Goal: Task Accomplishment & Management: Manage account settings

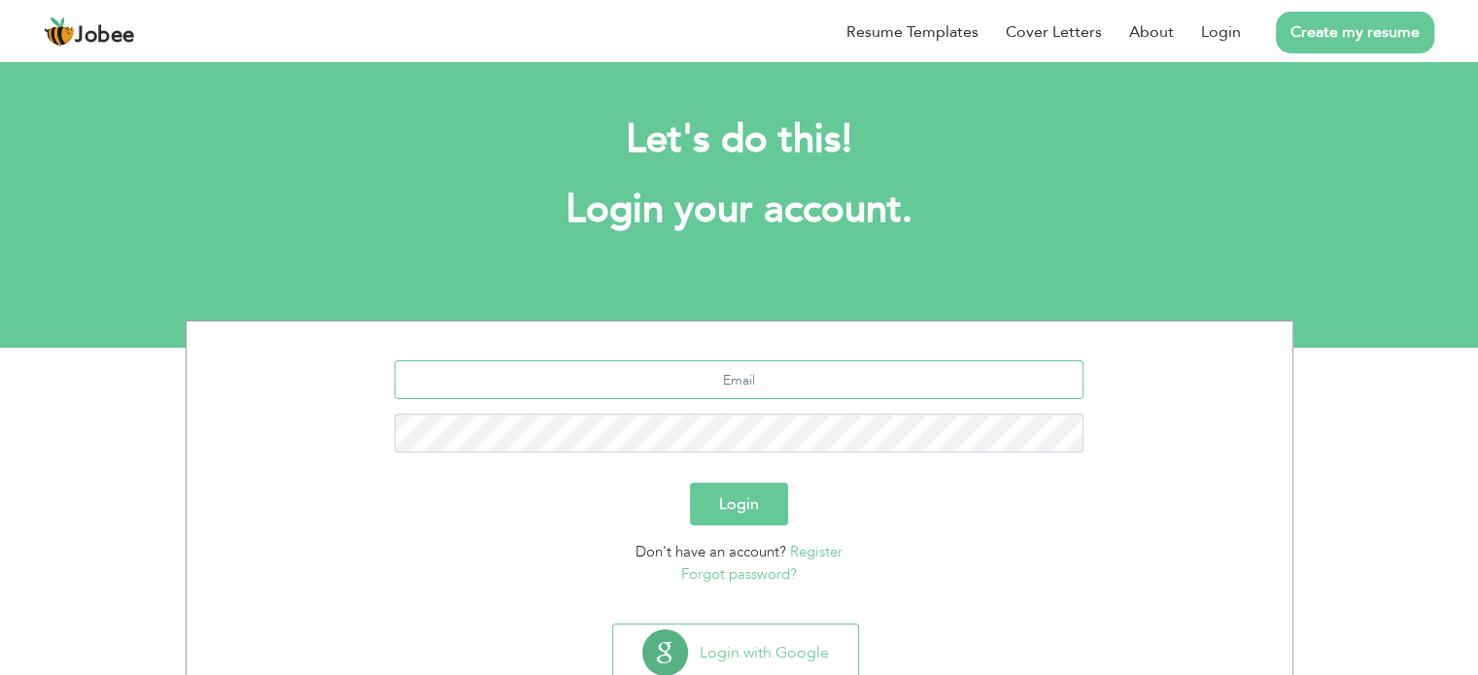
click at [761, 388] on input "text" at bounding box center [738, 379] width 689 height 39
type input "[EMAIL_ADDRESS][DOMAIN_NAME]"
click at [690, 483] on button "Login" at bounding box center [739, 504] width 98 height 43
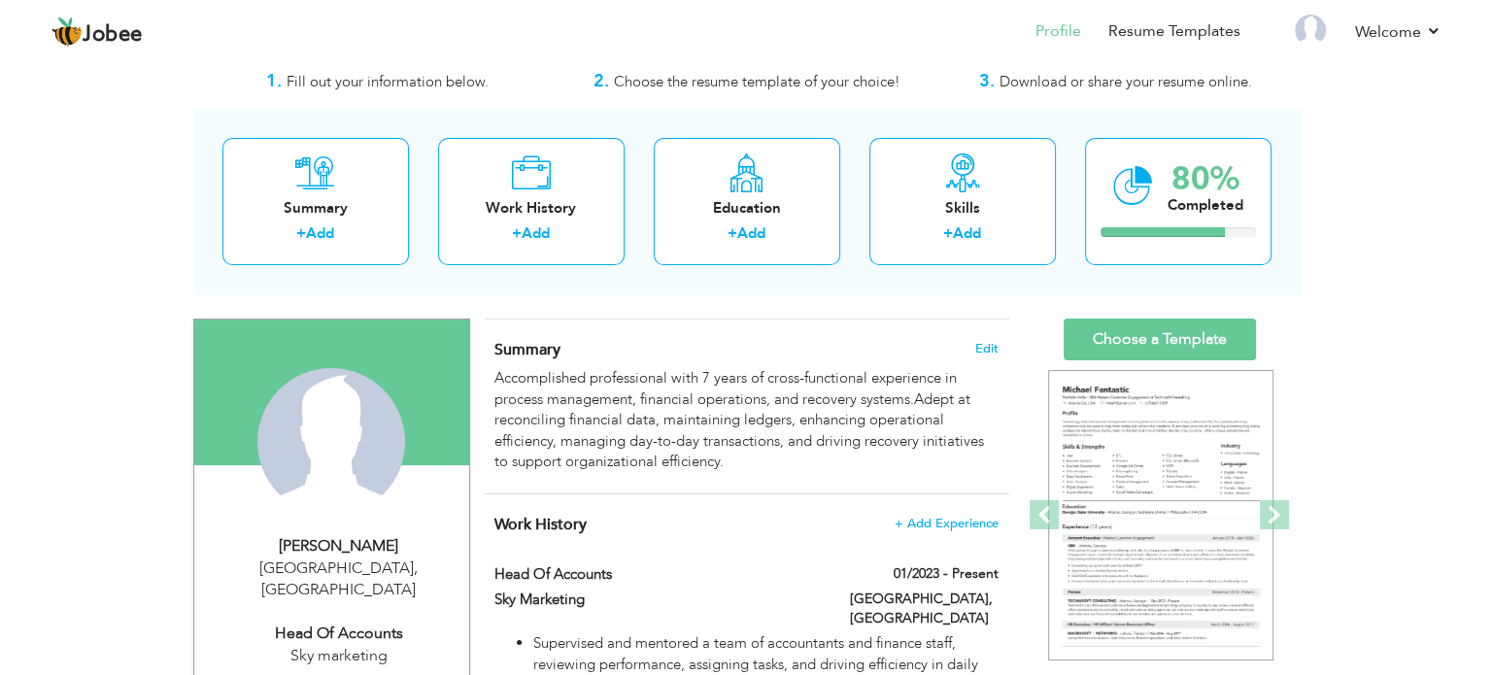
scroll to position [53, 0]
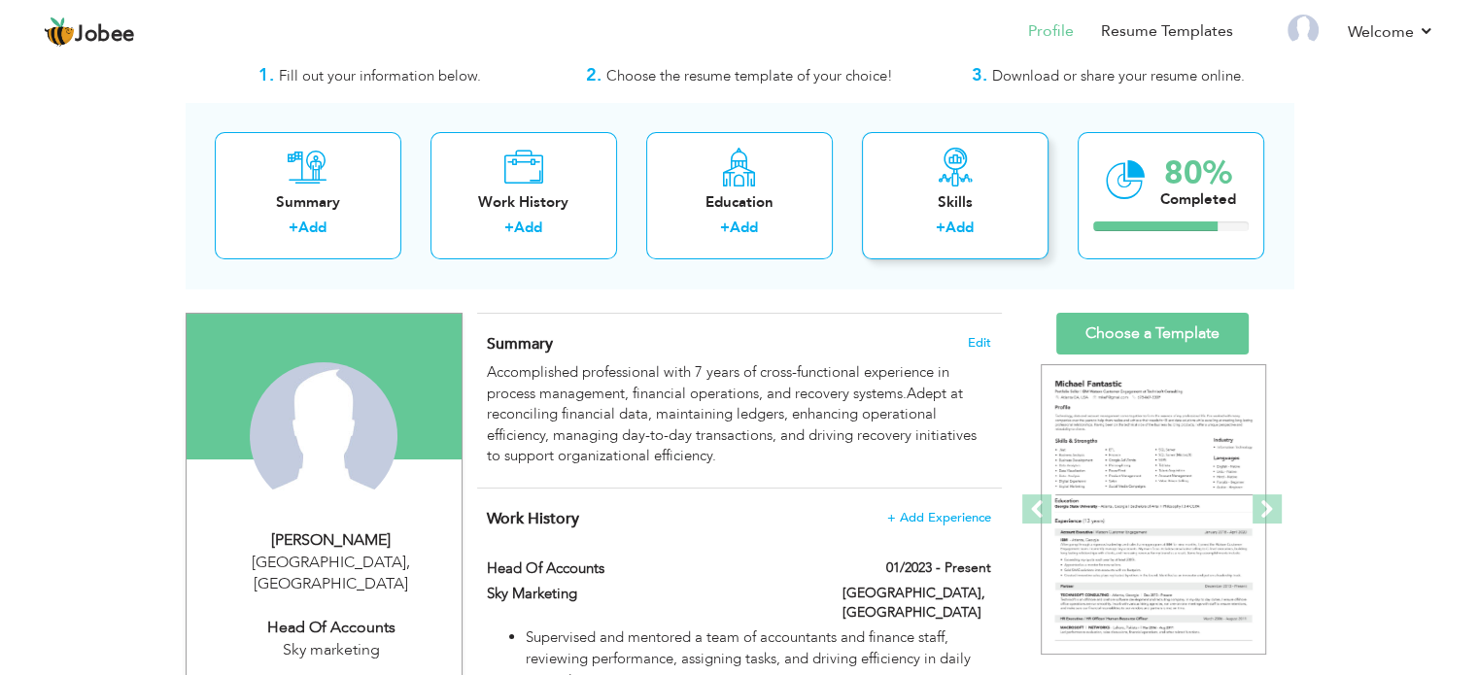
click at [937, 206] on div "Skills" at bounding box center [954, 202] width 155 height 20
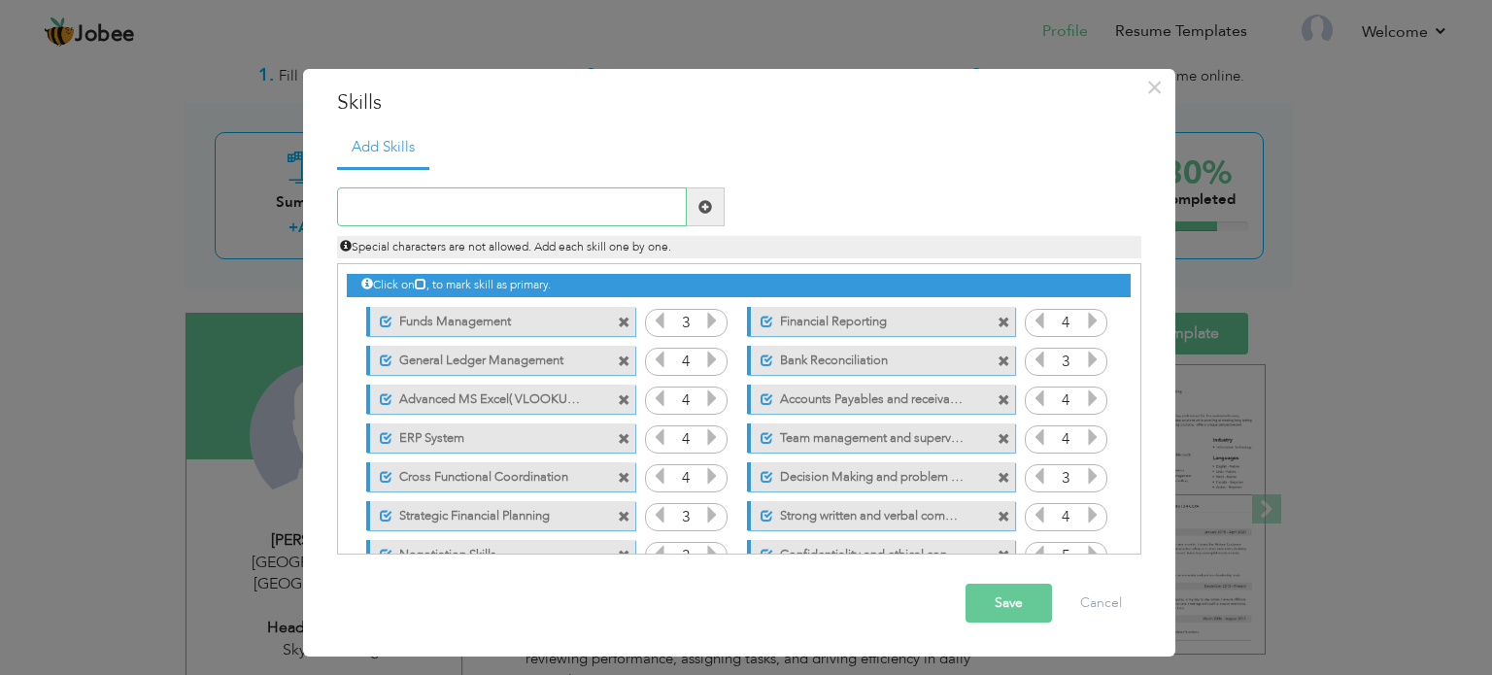
click at [560, 200] on input "text" at bounding box center [512, 206] width 350 height 39
type input "p"
type input "Peach Tree"
click at [698, 204] on span at bounding box center [705, 207] width 14 height 14
click at [451, 215] on input "text" at bounding box center [512, 206] width 350 height 39
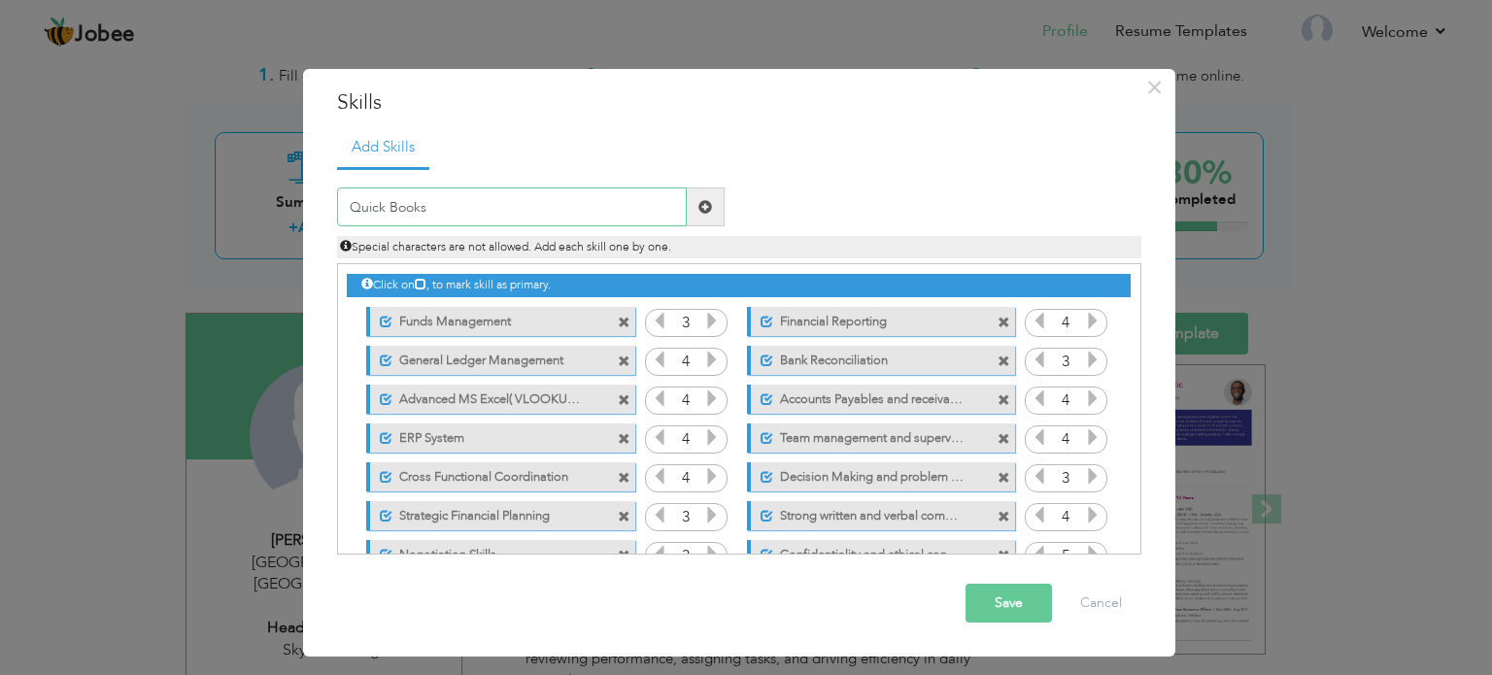
type input "Quick Books"
click at [697, 216] on span at bounding box center [706, 206] width 38 height 39
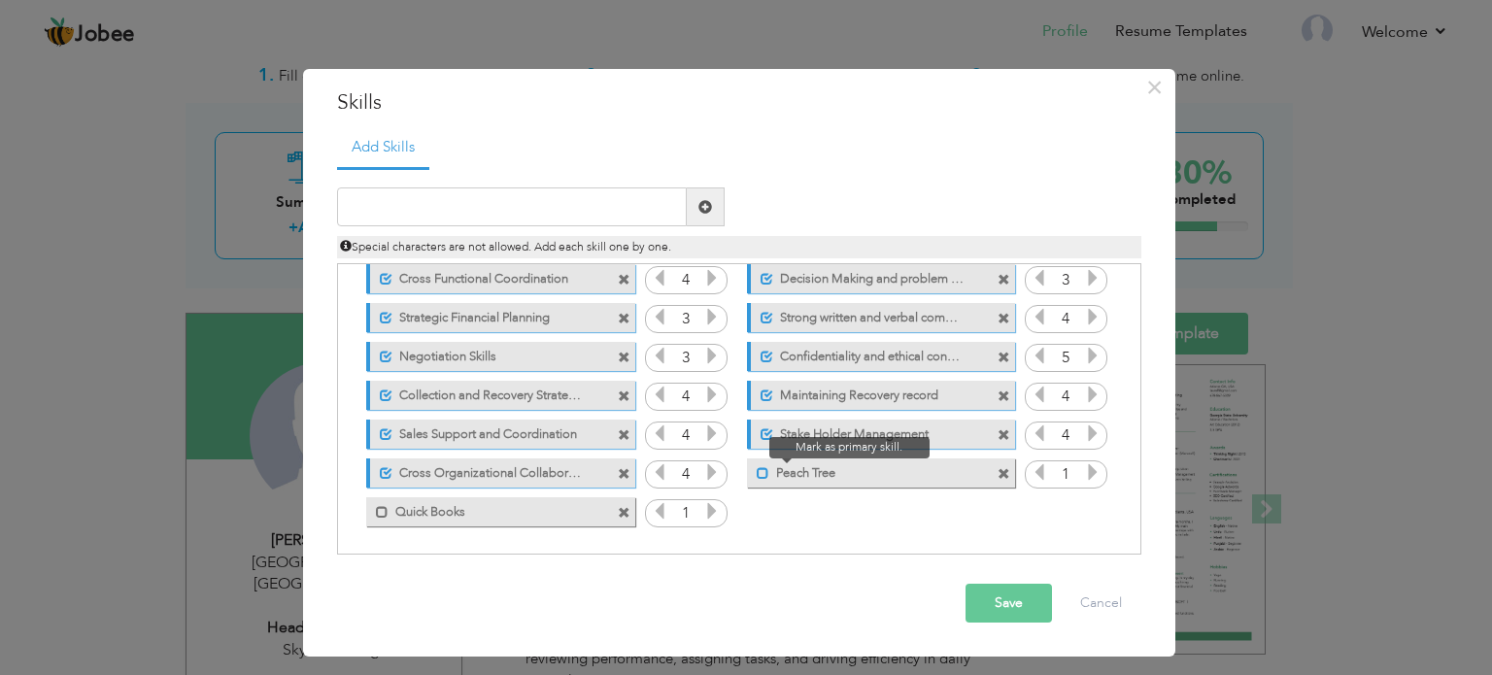
click at [766, 471] on span at bounding box center [763, 473] width 13 height 13
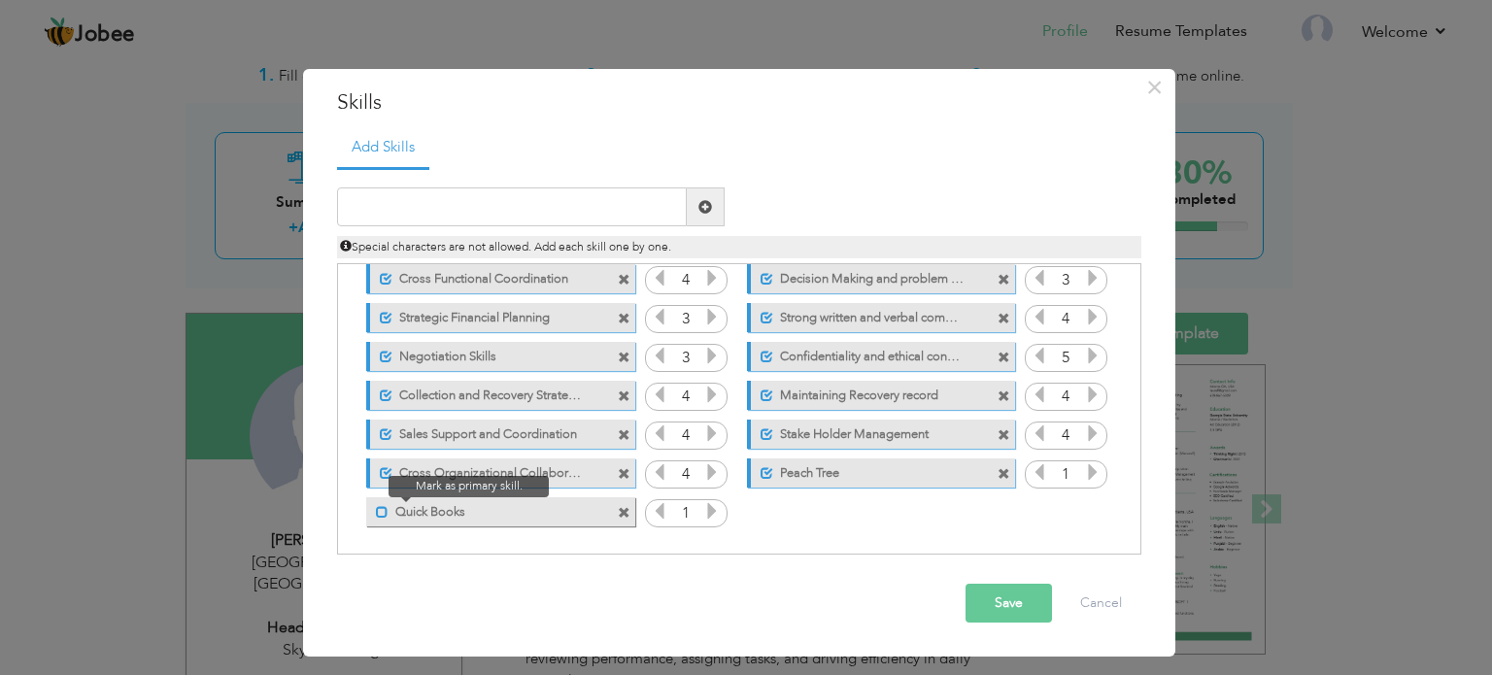
click at [377, 512] on span at bounding box center [382, 512] width 13 height 13
click at [704, 508] on icon at bounding box center [711, 510] width 17 height 17
click at [1088, 476] on icon at bounding box center [1092, 471] width 17 height 17
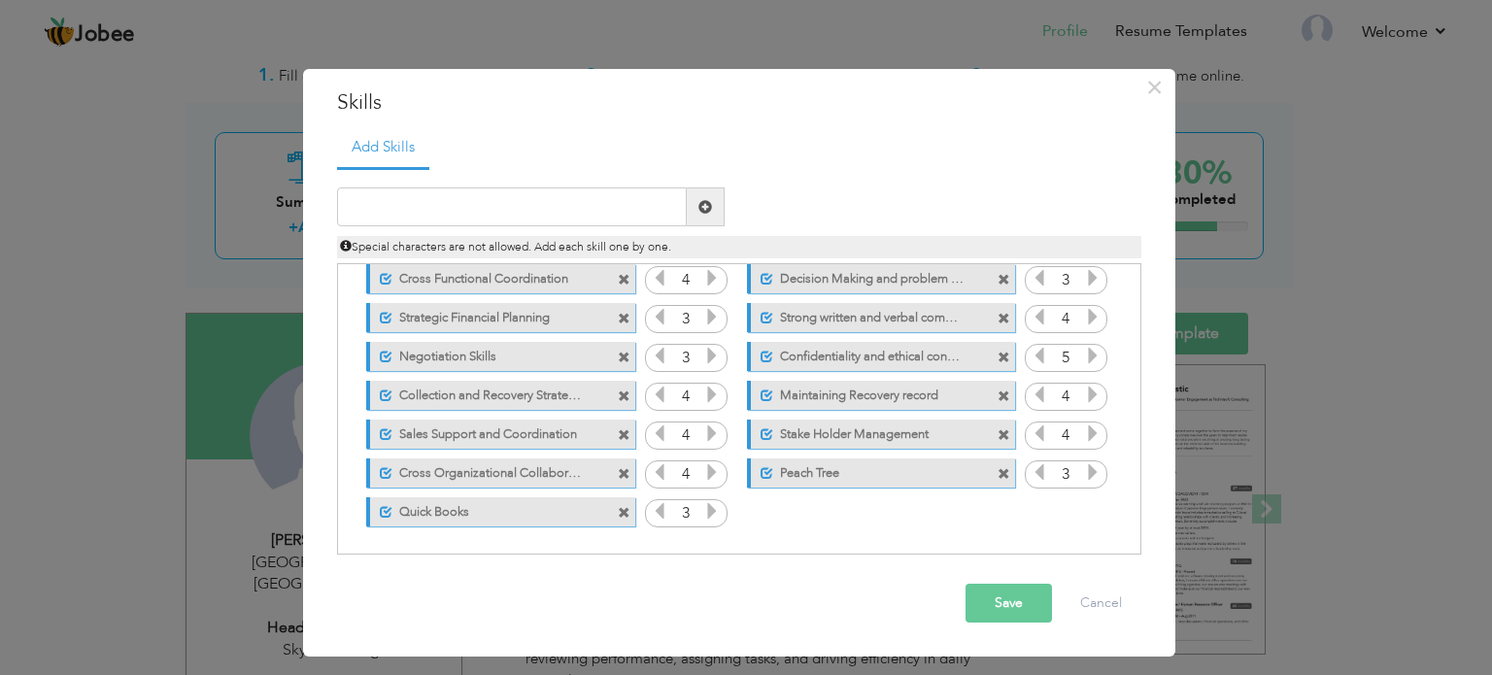
click at [1025, 594] on button "Save" at bounding box center [1009, 603] width 86 height 39
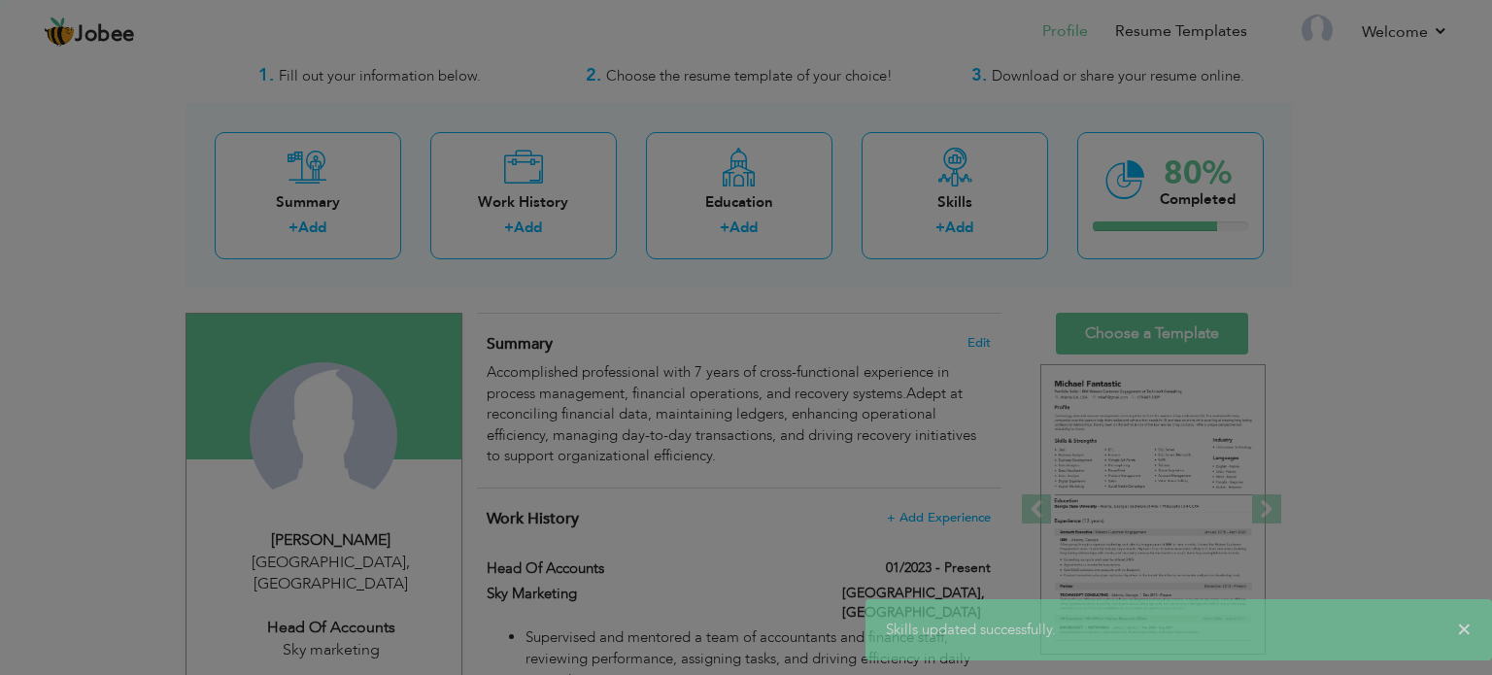
scroll to position [0, 0]
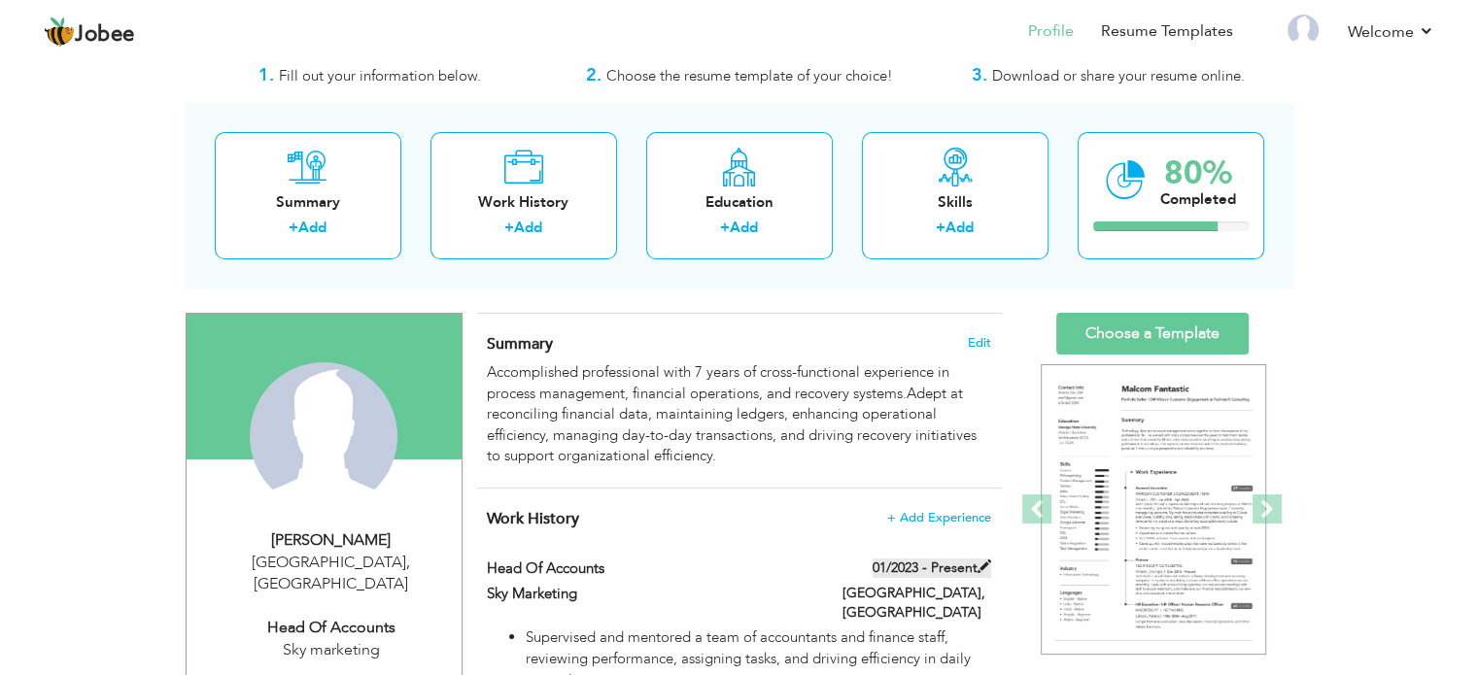
click at [969, 562] on label "01/2023 - Present" at bounding box center [931, 568] width 119 height 19
type input "Head Of Accounts"
type input "Sky Marketing"
type input "01/2023"
type input "[GEOGRAPHIC_DATA]"
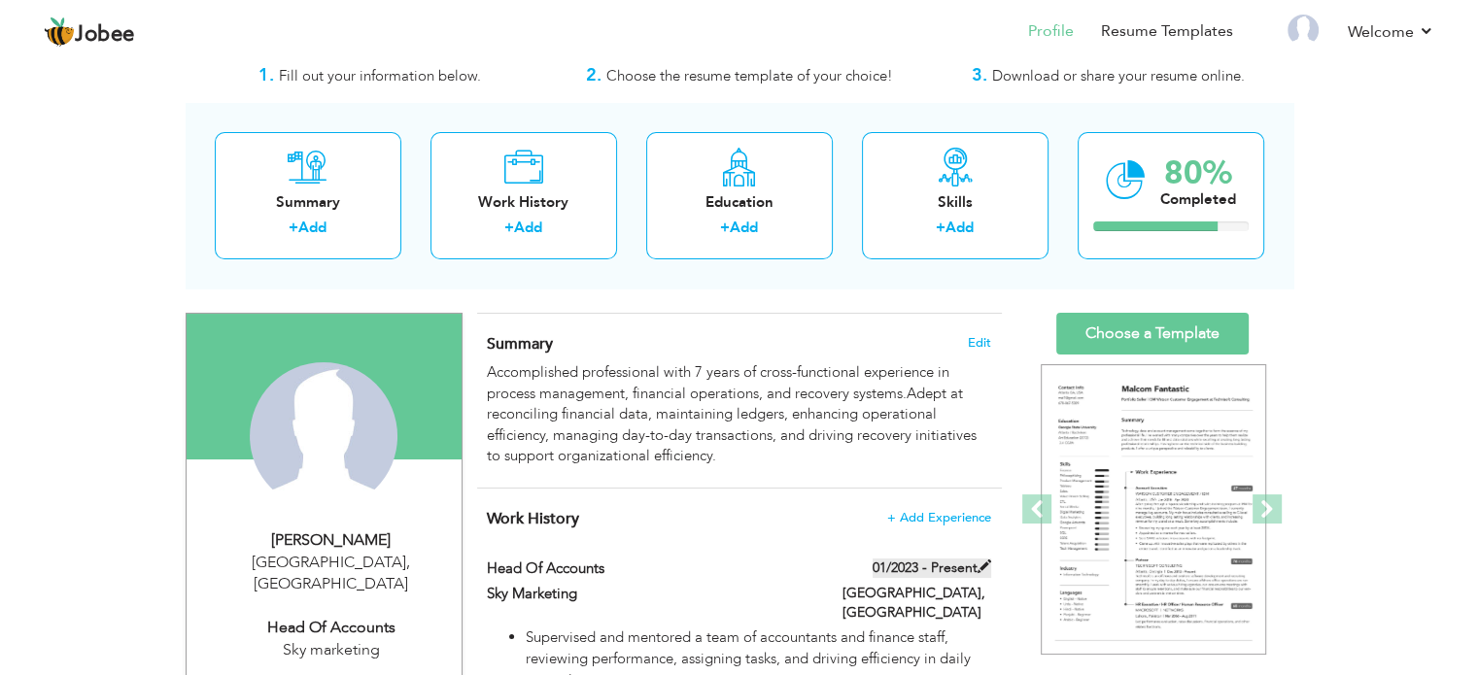
type input "[GEOGRAPHIC_DATA]"
checkbox input "true"
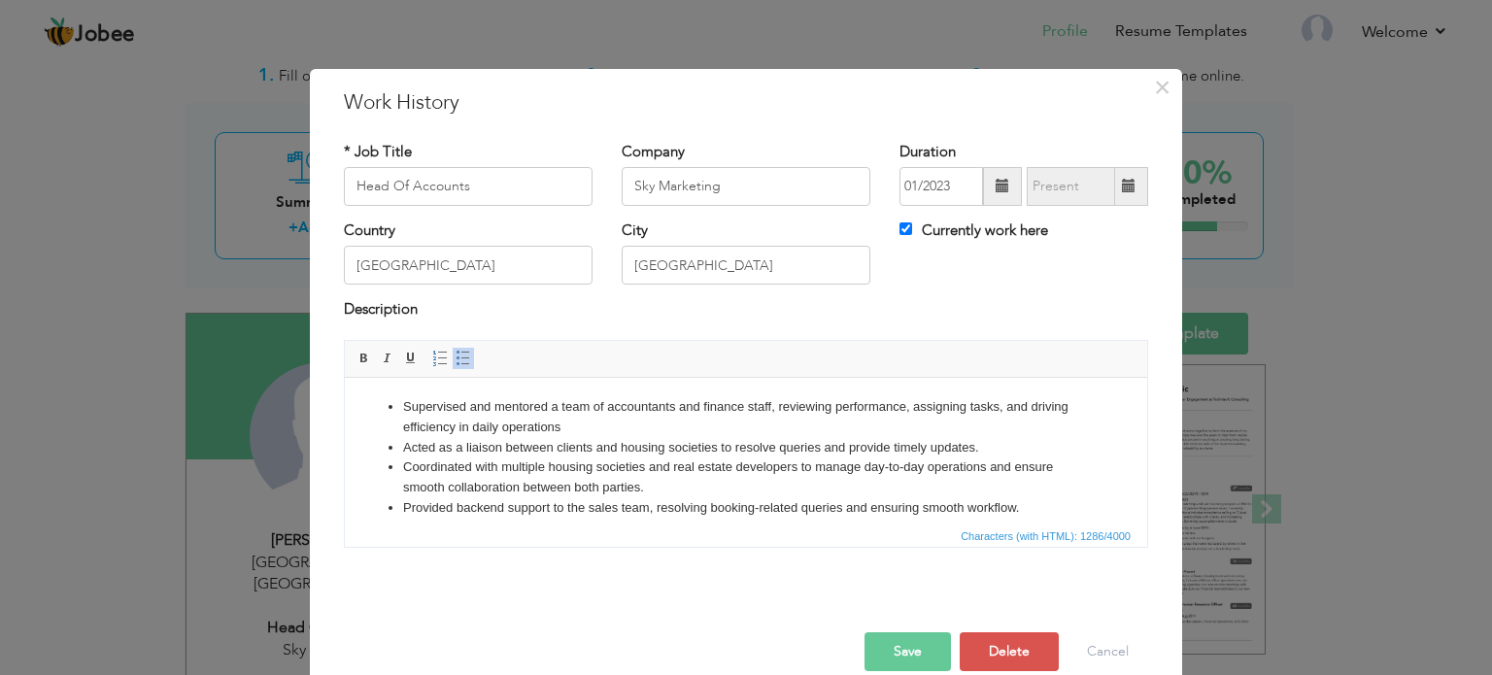
click at [1112, 477] on ul "Supervised and mentored a team of accountants and finance staff, reviewing perf…" at bounding box center [746, 558] width 764 height 324
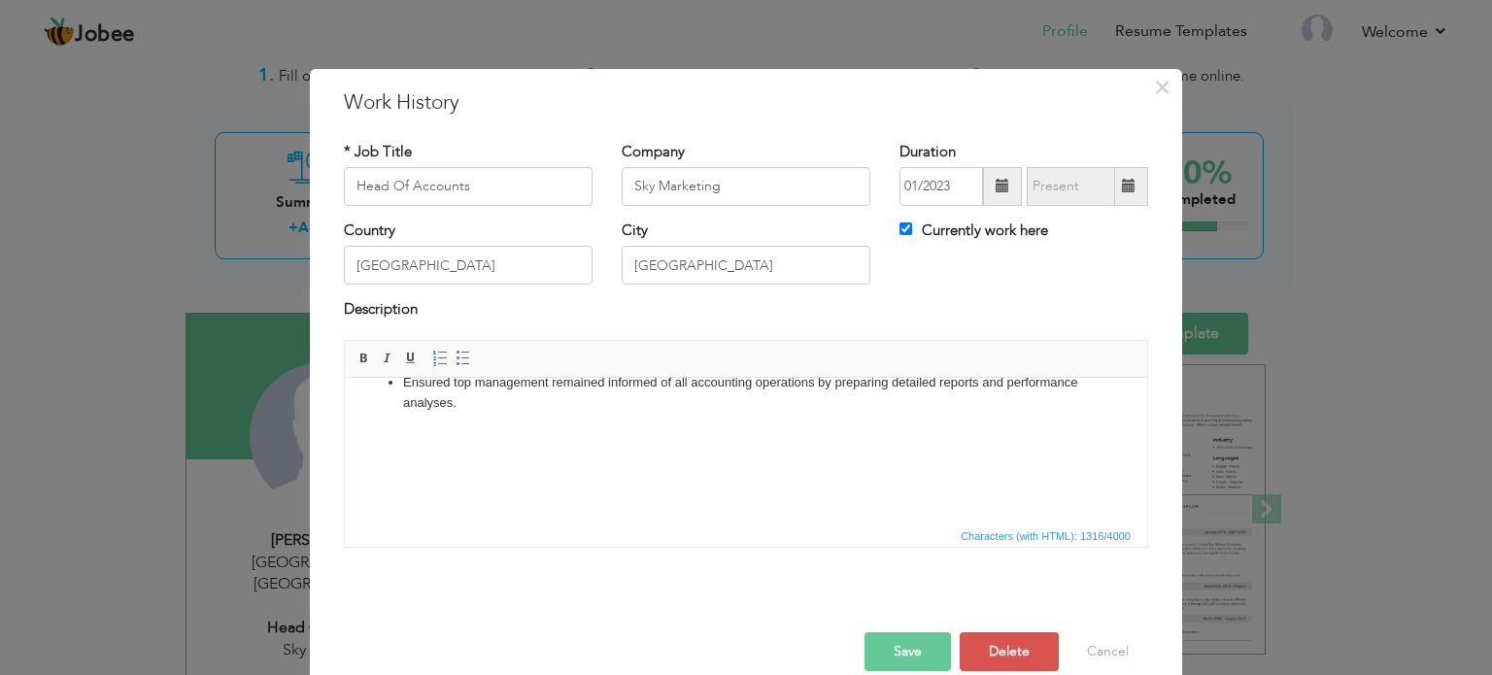
scroll to position [326, 0]
click at [898, 636] on button "Save" at bounding box center [908, 651] width 86 height 39
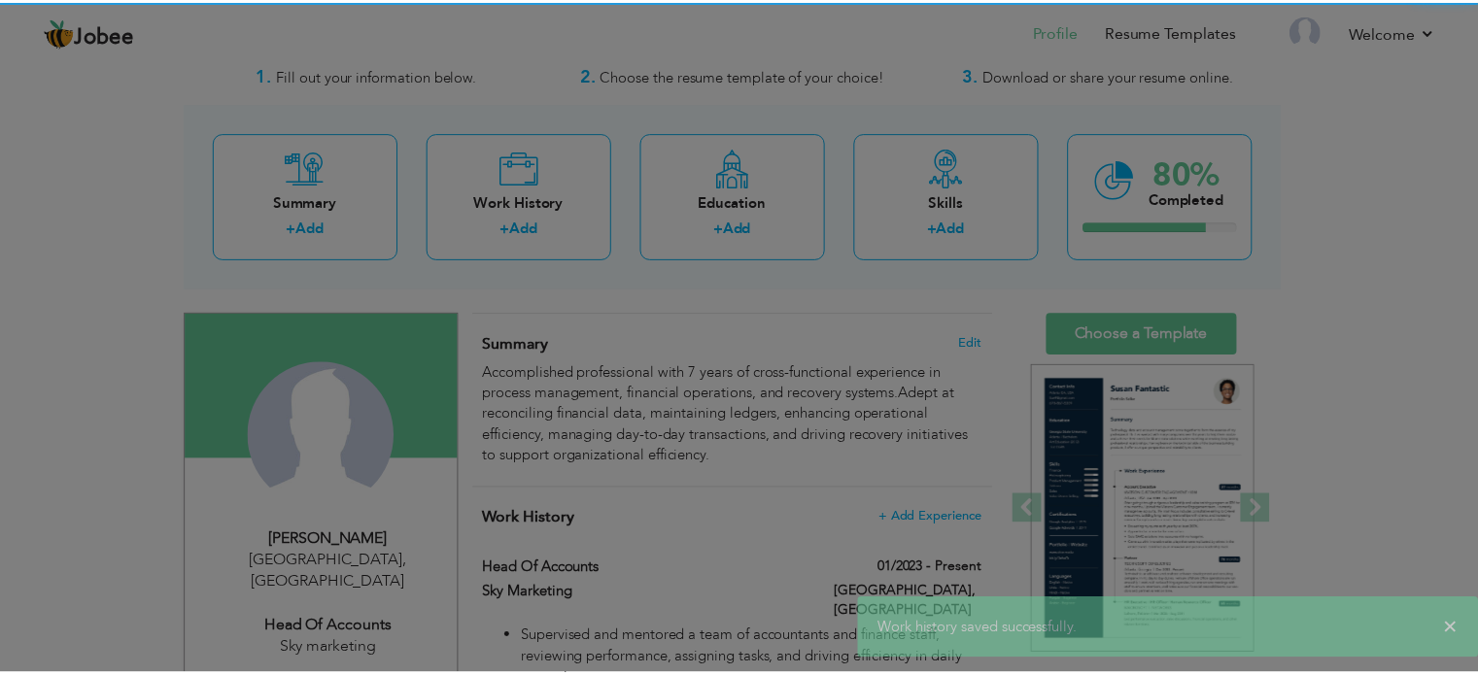
scroll to position [0, 0]
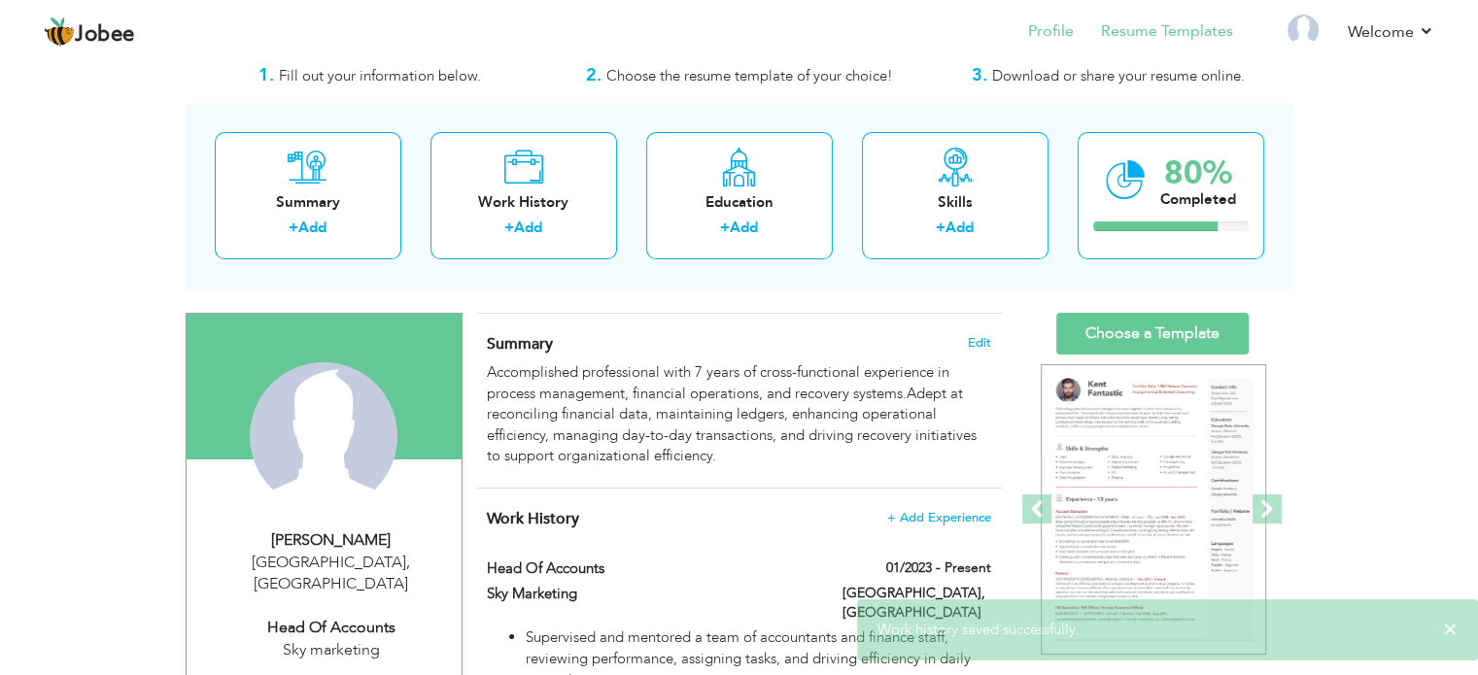
click at [1211, 45] on li "Resume Templates" at bounding box center [1152, 33] width 159 height 52
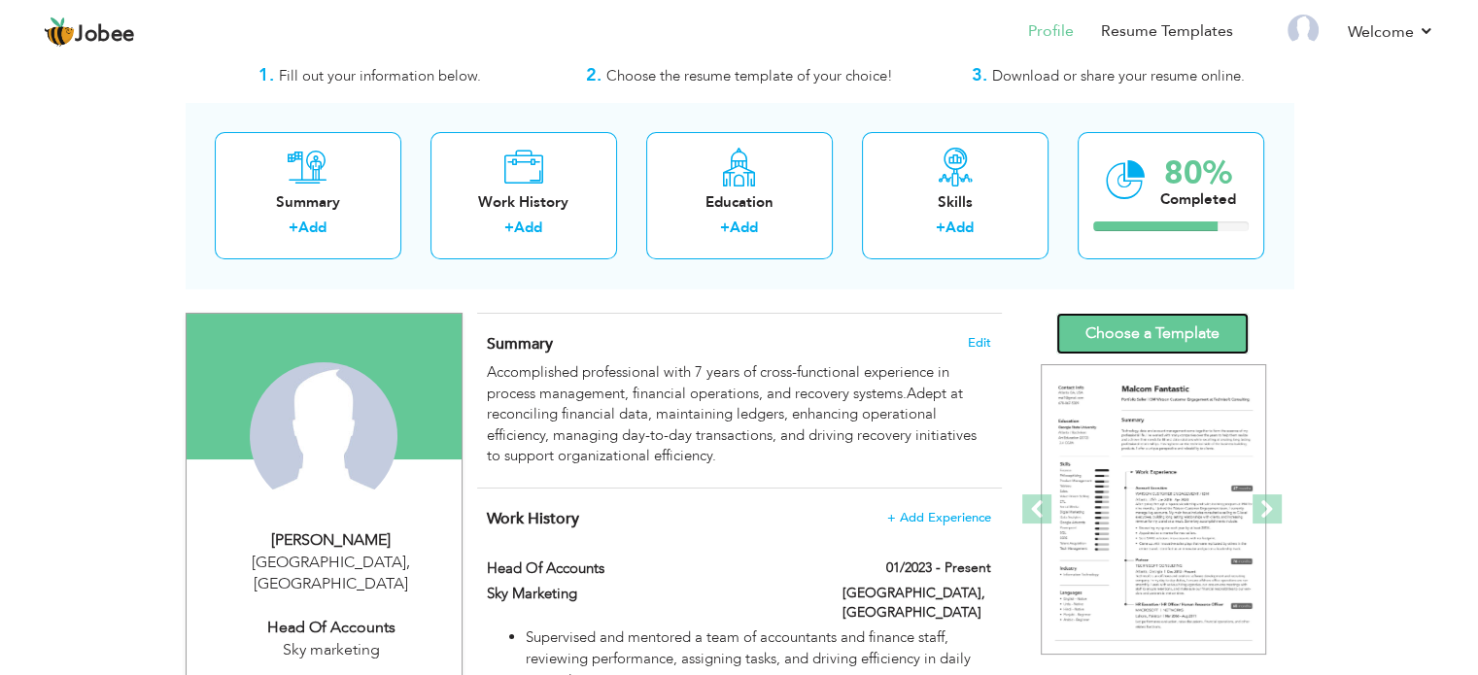
click at [1170, 340] on link "Choose a Template" at bounding box center [1152, 334] width 192 height 42
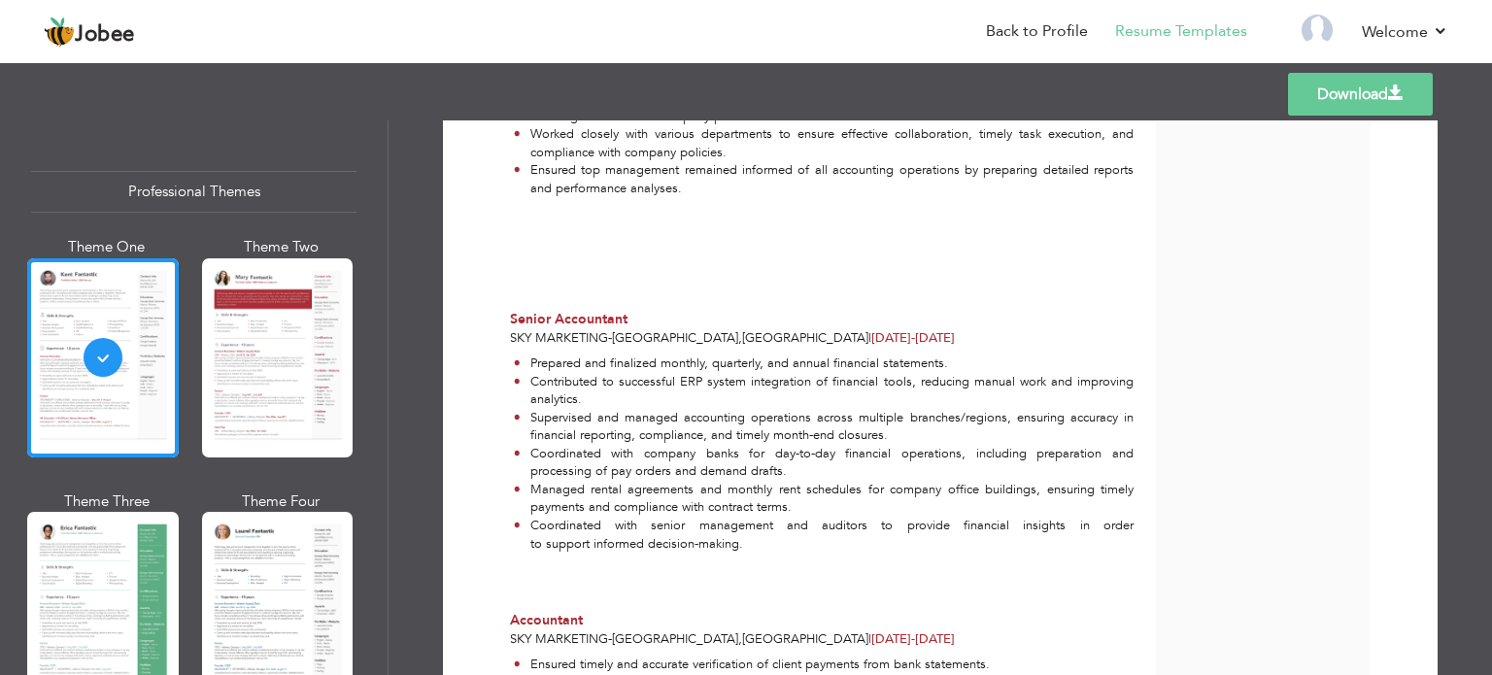
scroll to position [892, 0]
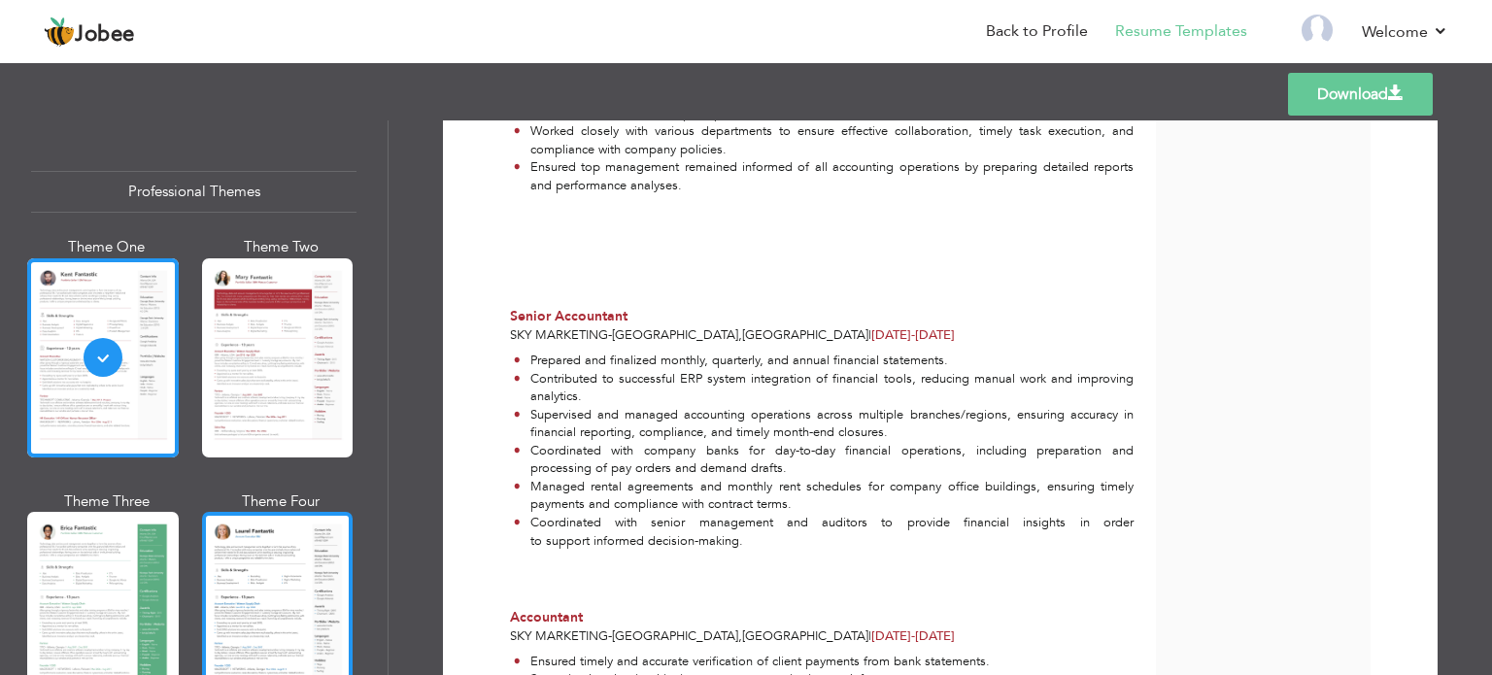
click at [278, 590] on div at bounding box center [278, 611] width 152 height 199
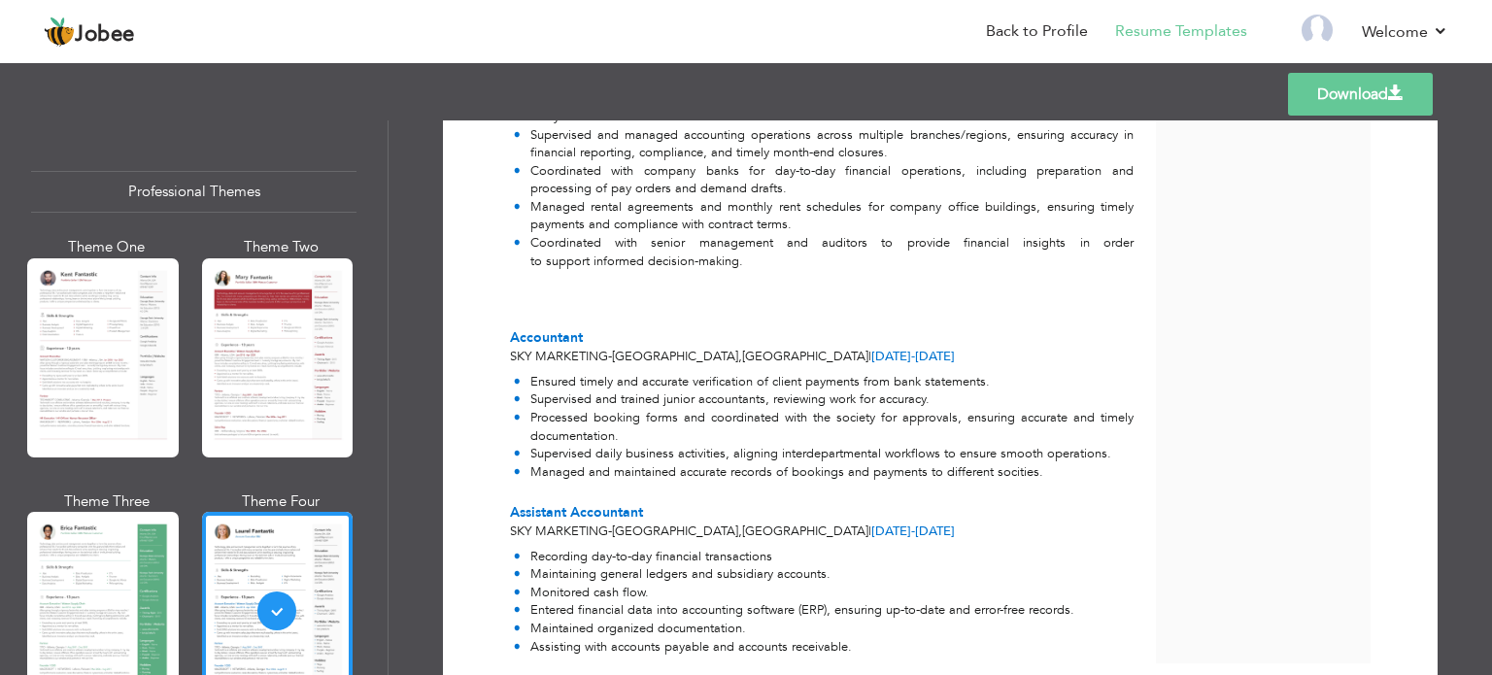
scroll to position [1250, 0]
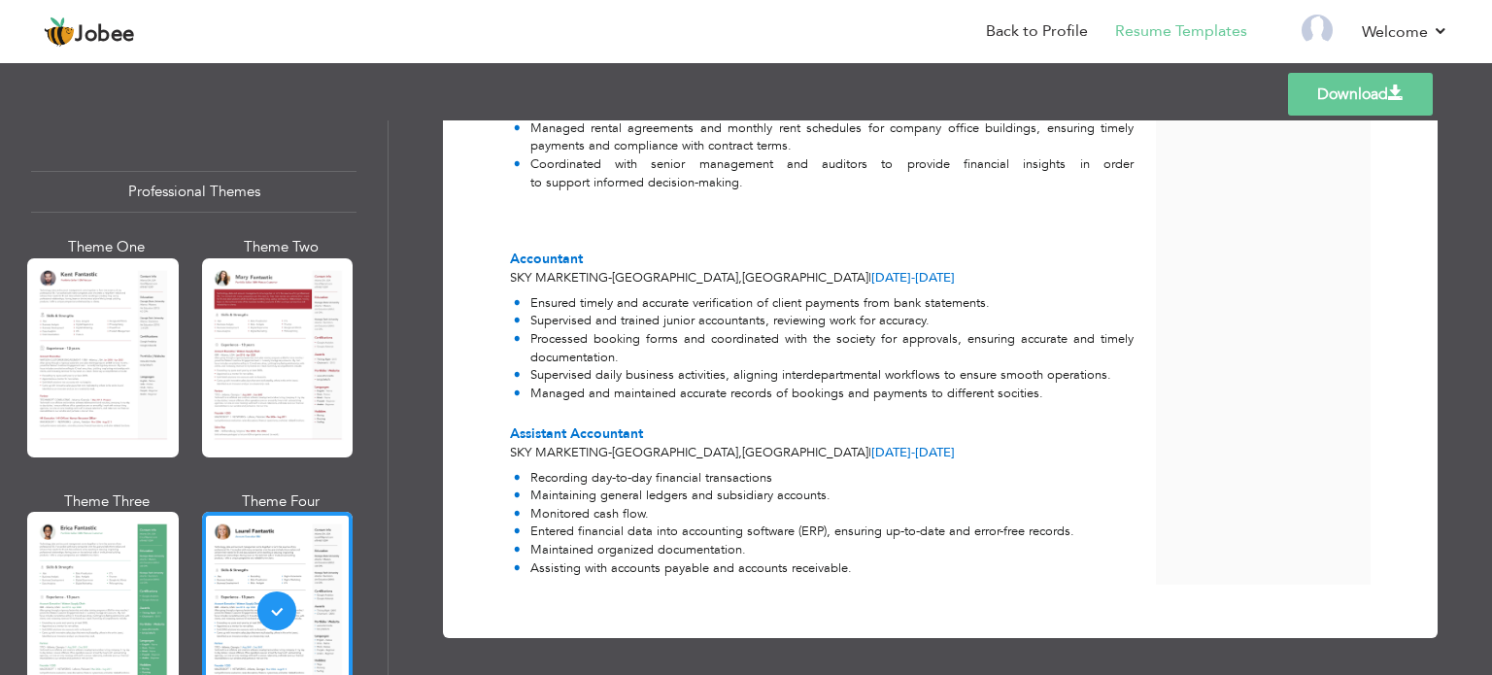
click at [1396, 78] on link "Download" at bounding box center [1360, 94] width 145 height 43
